Goal: Find specific page/section: Find specific page/section

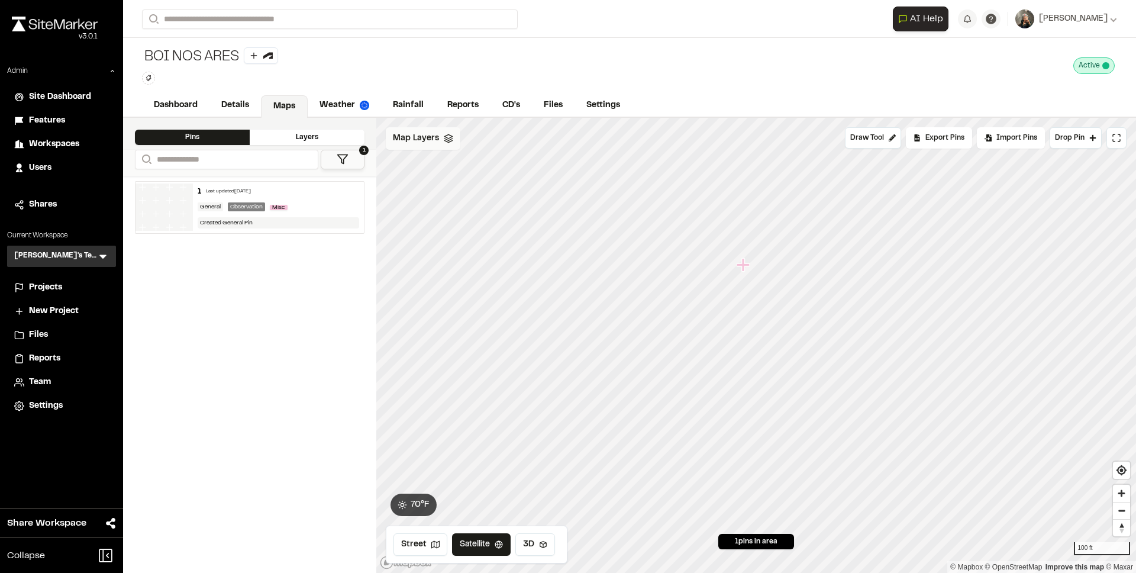
click at [444, 134] on icon at bounding box center [448, 138] width 9 height 9
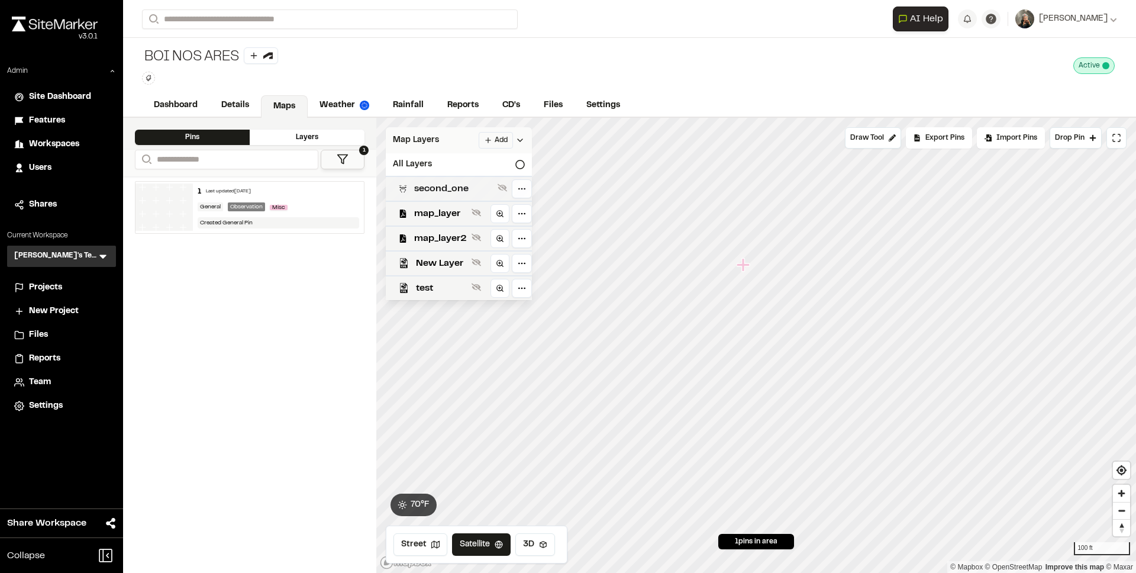
click at [439, 179] on div "second_one" at bounding box center [454, 188] width 156 height 25
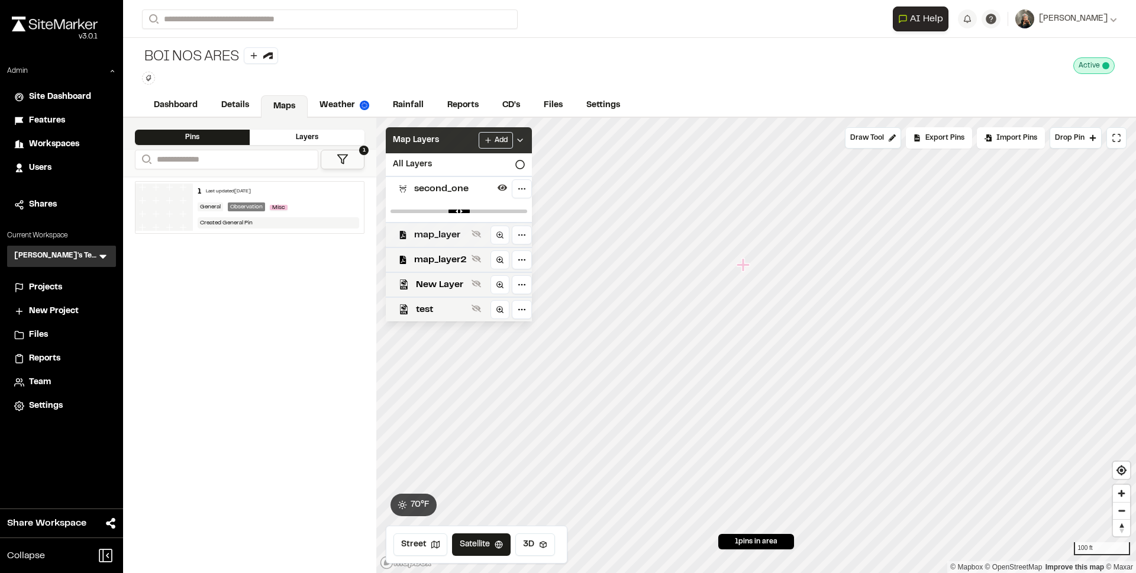
click at [439, 228] on span "map_layer" at bounding box center [440, 235] width 53 height 14
click at [443, 236] on span "map_layer" at bounding box center [440, 235] width 53 height 14
click at [442, 188] on span "second_one" at bounding box center [453, 189] width 79 height 14
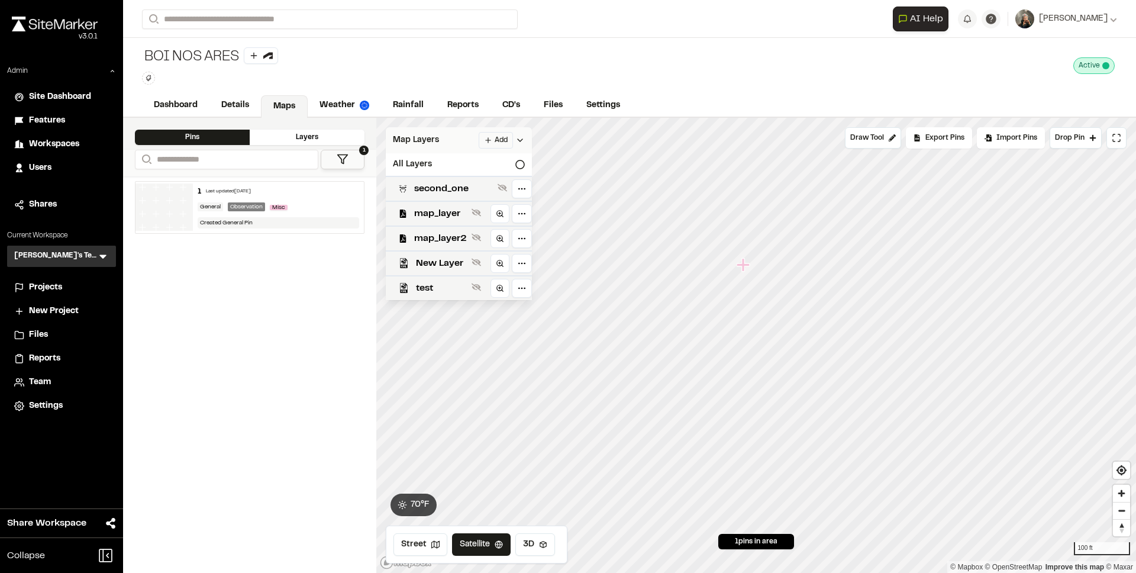
click at [438, 141] on div "Map Layers Add" at bounding box center [459, 140] width 146 height 26
